Goal: Browse casually

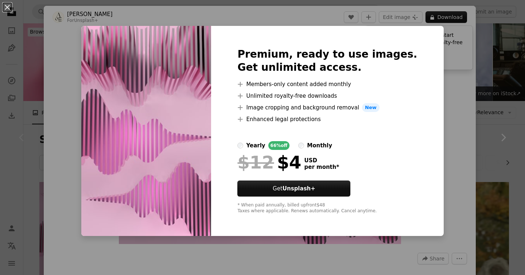
click at [432, 77] on div "An X shape Premium, ready to use images. Get unlimited access. A plus sign Memb…" at bounding box center [262, 137] width 525 height 275
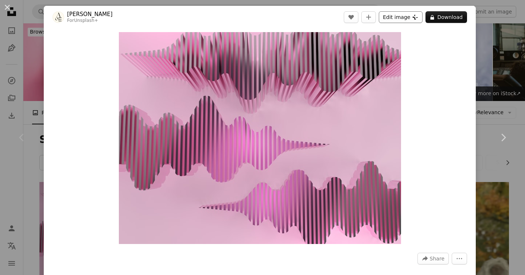
click at [394, 19] on button "Edit image Plus sign for Unsplash+" at bounding box center [401, 17] width 44 height 12
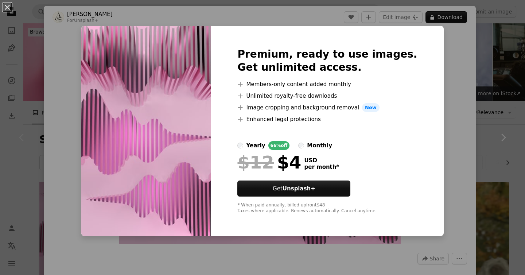
click at [441, 45] on div "An X shape Premium, ready to use images. Get unlimited access. A plus sign Memb…" at bounding box center [262, 137] width 525 height 275
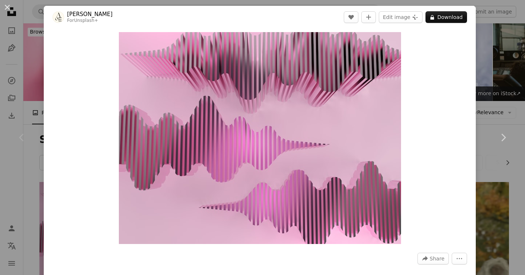
click at [508, 81] on div "An X shape Chevron left Chevron right [PERSON_NAME] For Unsplash+ A heart A plu…" at bounding box center [262, 137] width 525 height 275
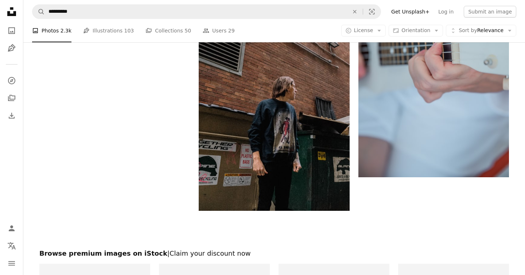
scroll to position [1007, 0]
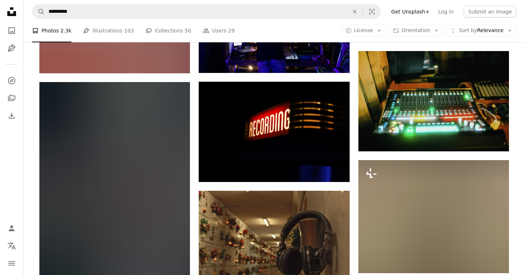
scroll to position [7434, 0]
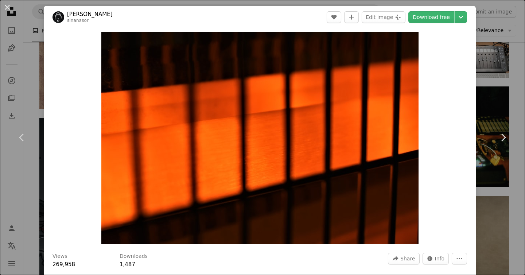
click at [401, 24] on header "[PERSON_NAME] A heart A plus sign Edit image Plus sign for Unsplash+ Download f…" at bounding box center [260, 17] width 432 height 23
click at [397, 20] on button "Edit image Plus sign for Unsplash+" at bounding box center [384, 17] width 44 height 12
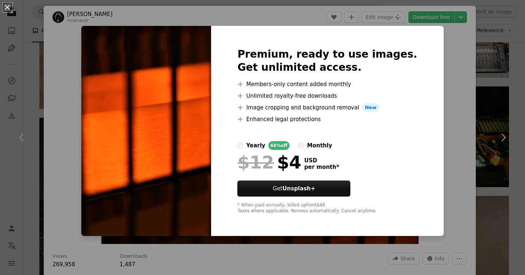
click at [432, 53] on div "An X shape Premium, ready to use images. Get unlimited access. A plus sign Memb…" at bounding box center [262, 137] width 525 height 275
